Goal: Check status: Check status

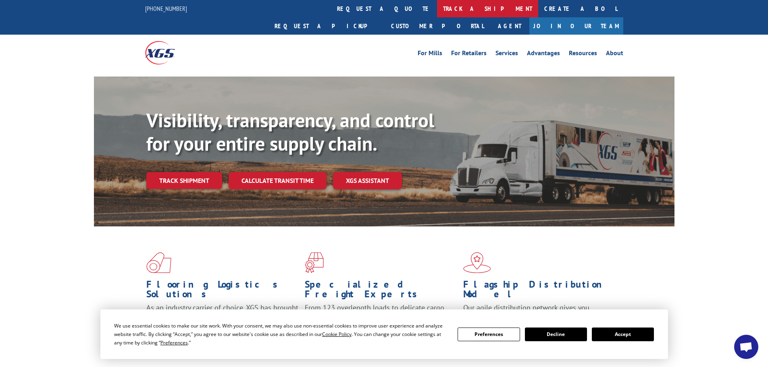
click at [437, 11] on link "track a shipment" at bounding box center [487, 8] width 101 height 17
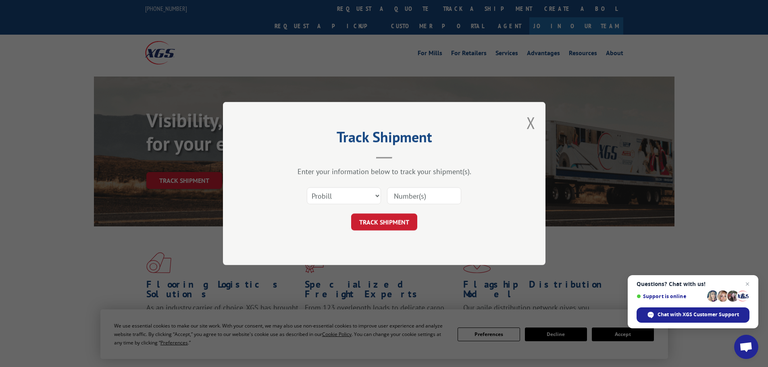
click at [411, 194] on input at bounding box center [424, 195] width 74 height 17
type input "5263602"
click at [391, 220] on button "TRACK SHIPMENT" at bounding box center [384, 222] width 66 height 17
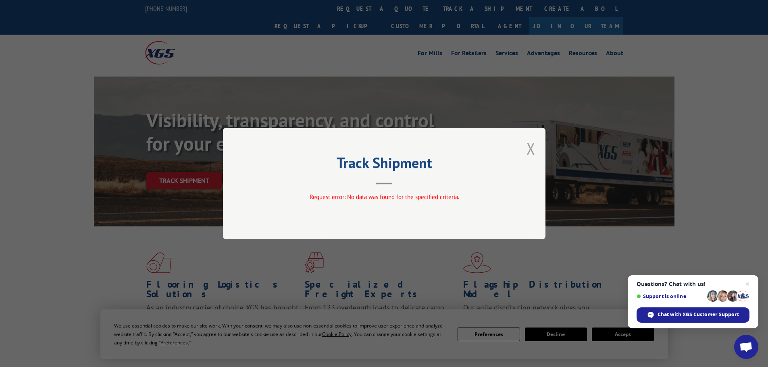
click at [532, 148] on button "Close modal" at bounding box center [530, 148] width 9 height 21
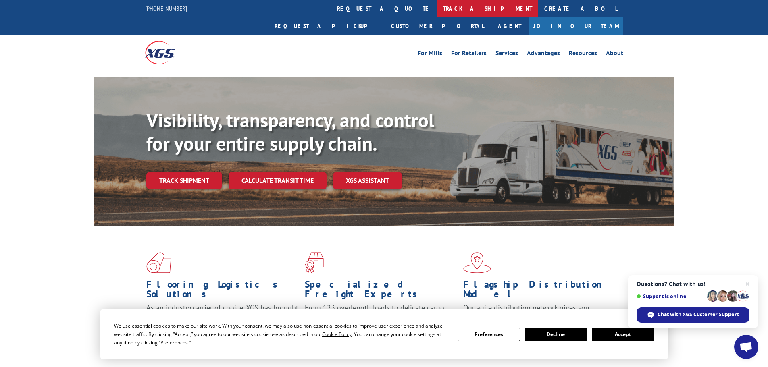
click at [437, 7] on link "track a shipment" at bounding box center [487, 8] width 101 height 17
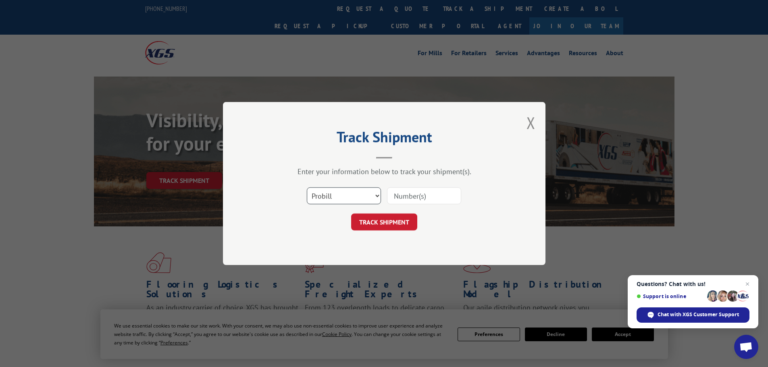
click at [354, 196] on select "Select category... Probill BOL PO" at bounding box center [344, 195] width 74 height 17
select select "bol"
click at [307, 187] on select "Select category... Probill BOL PO" at bounding box center [344, 195] width 74 height 17
click at [412, 198] on input at bounding box center [424, 195] width 74 height 17
type input "5263602"
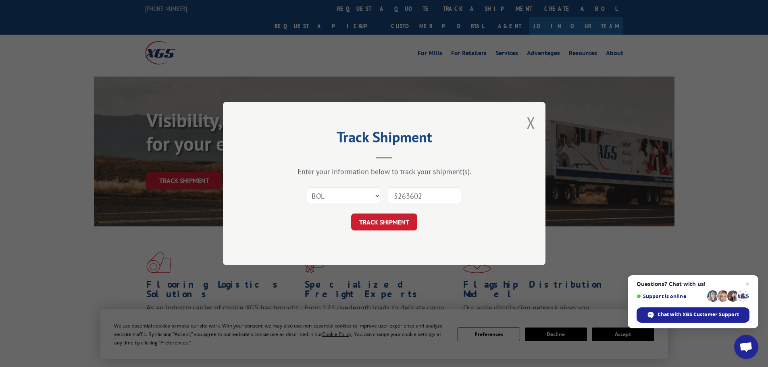
click at [351, 214] on button "TRACK SHIPMENT" at bounding box center [384, 222] width 66 height 17
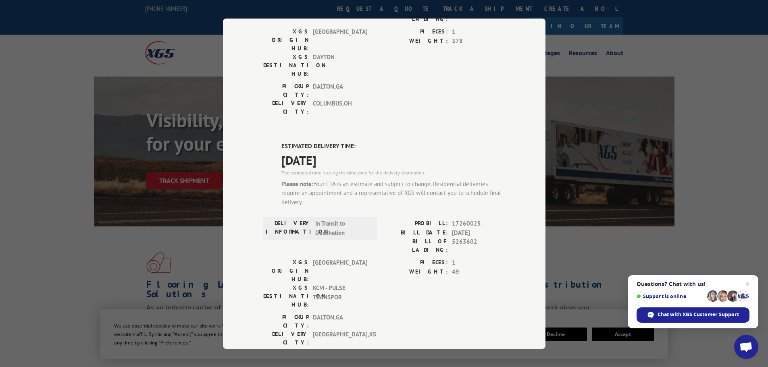
scroll to position [122, 0]
